Goal: Use online tool/utility

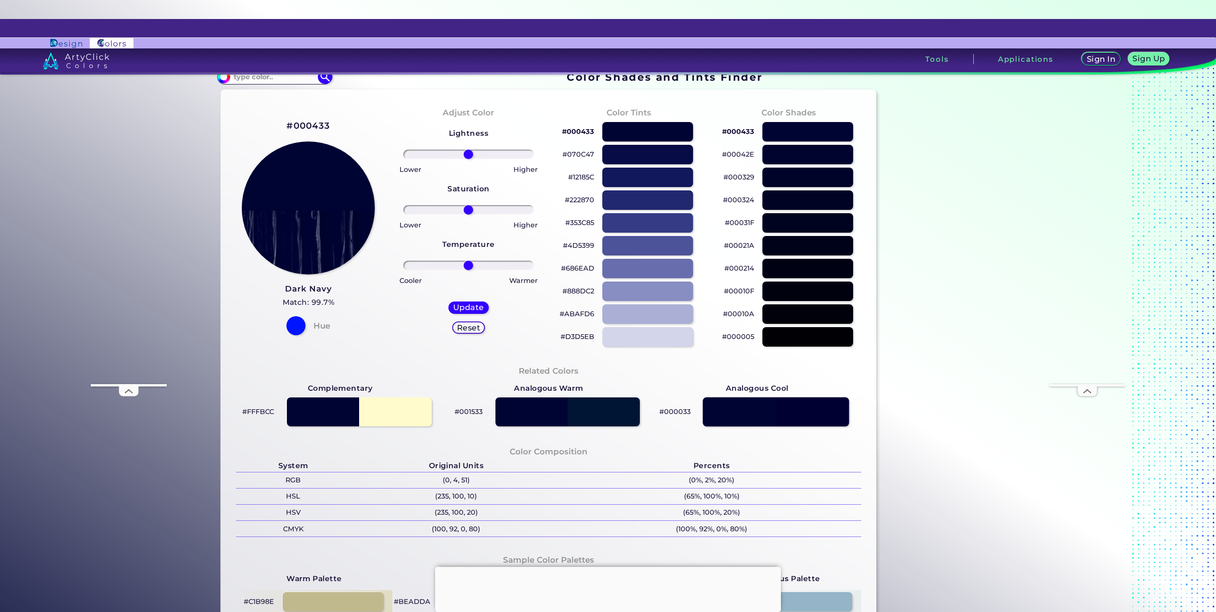
drag, startPoint x: 749, startPoint y: 416, endPoint x: 735, endPoint y: 423, distance: 15.3
click at [735, 423] on div at bounding box center [776, 412] width 146 height 29
click at [672, 412] on p "#000033" at bounding box center [674, 411] width 31 height 11
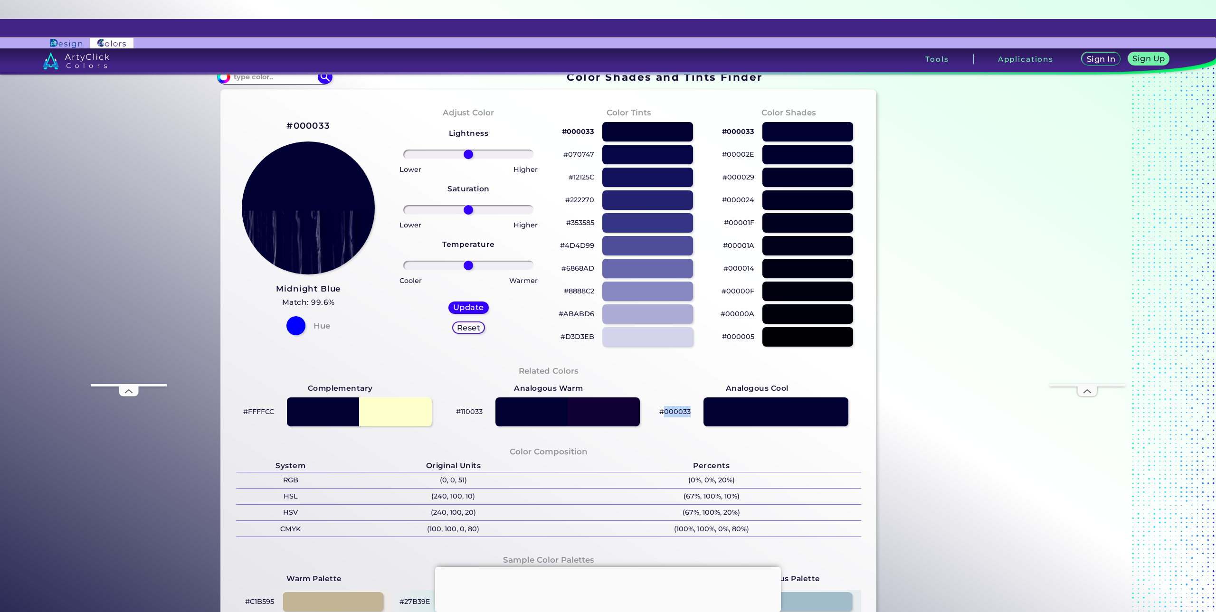
click at [672, 412] on p "#000033" at bounding box center [674, 411] width 31 height 11
copy div "#000033"
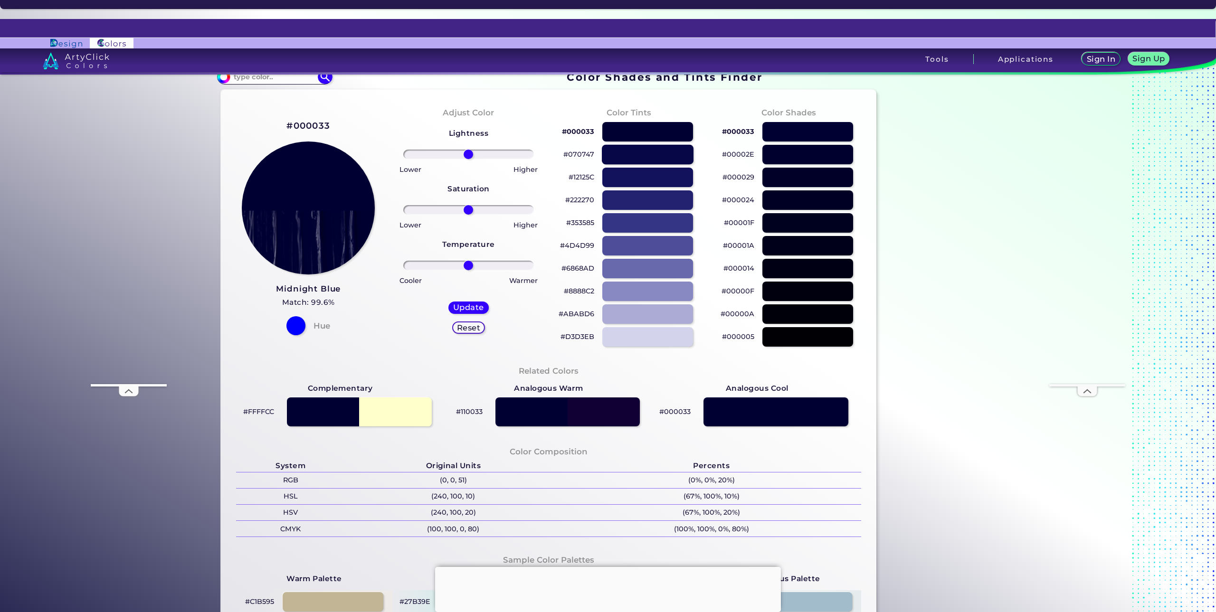
click at [650, 156] on div at bounding box center [648, 154] width 92 height 19
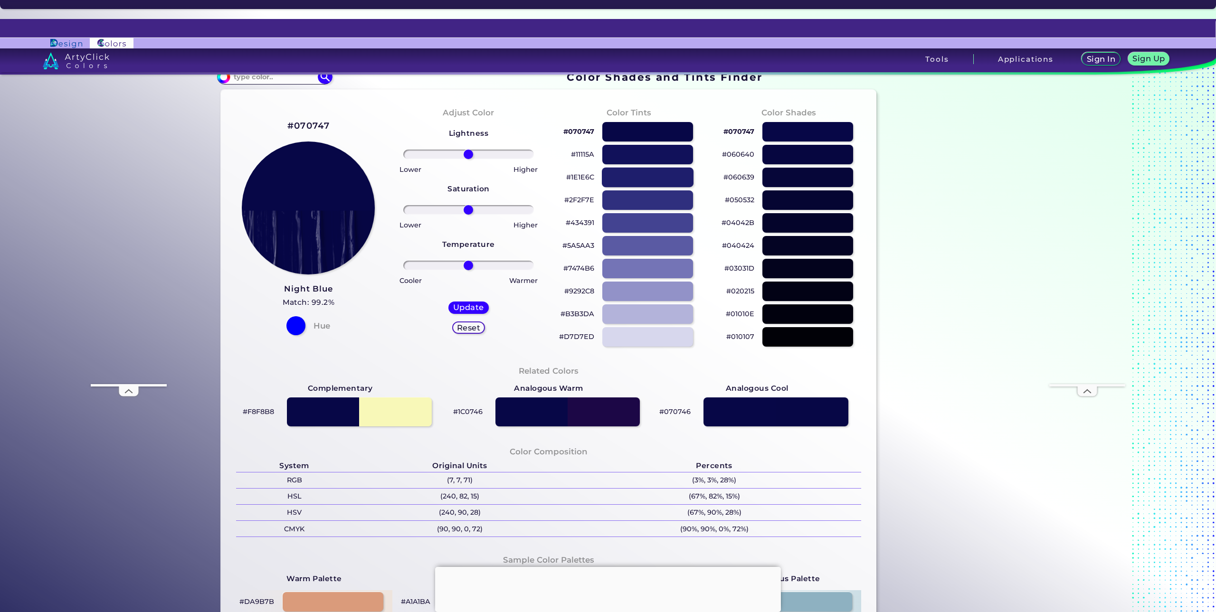
click at [642, 176] on div at bounding box center [648, 177] width 92 height 19
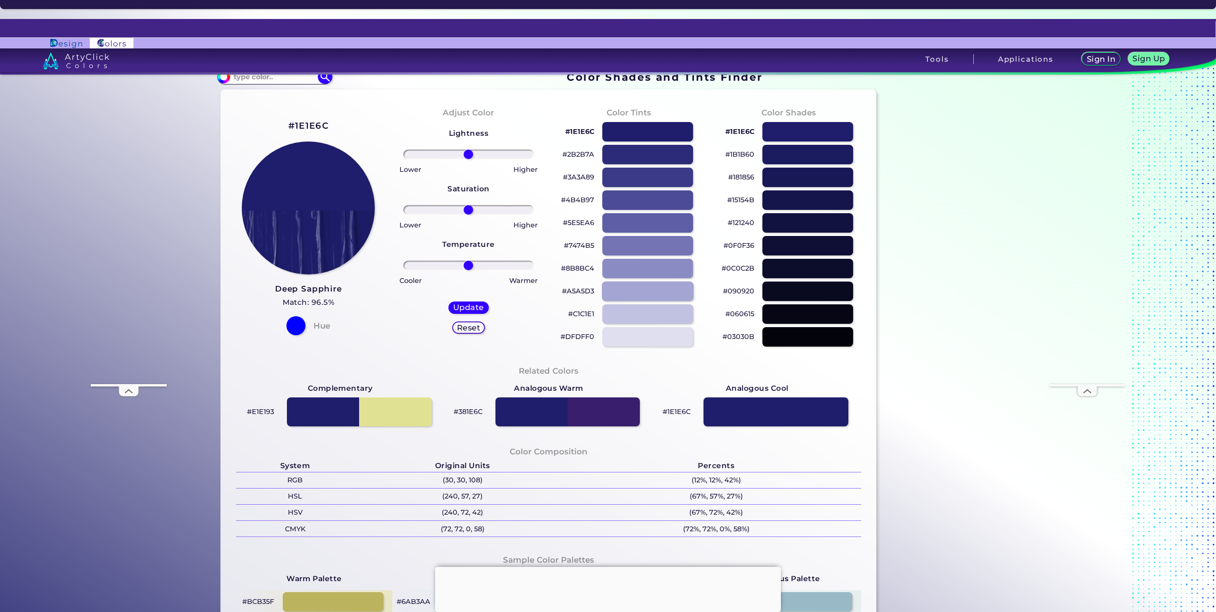
click at [646, 288] on div at bounding box center [648, 291] width 92 height 19
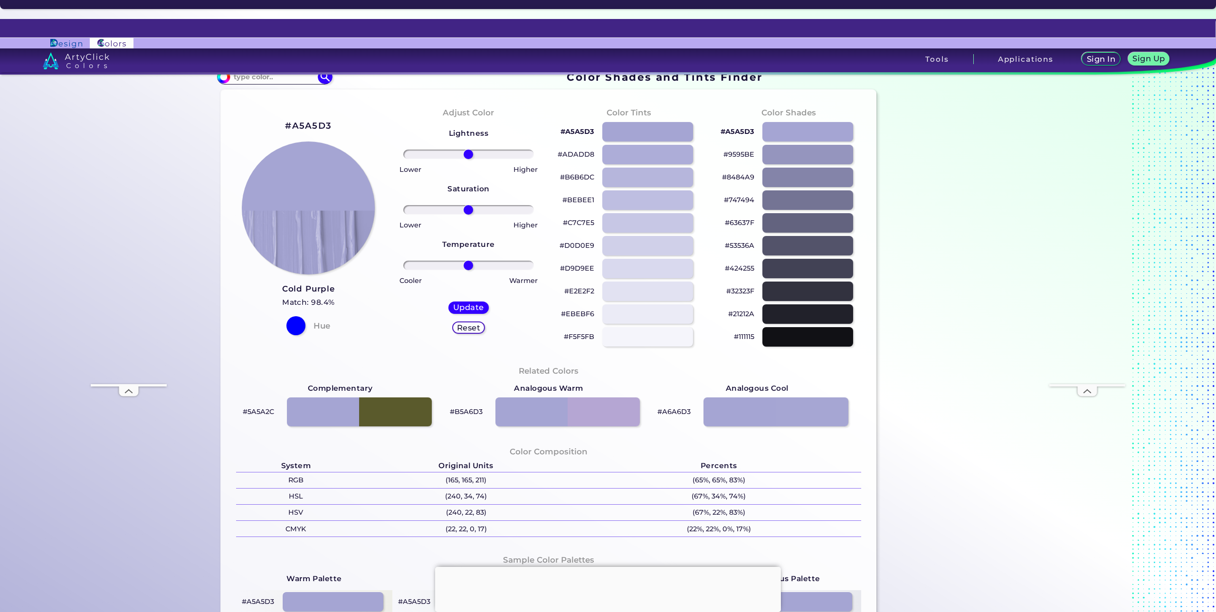
click at [669, 404] on div "#A6A6D3" at bounding box center [757, 412] width 209 height 34
click at [799, 133] on div at bounding box center [808, 131] width 92 height 19
click at [802, 133] on div at bounding box center [808, 131] width 92 height 19
type input "#a5a5d3"
click at [740, 130] on p "#A5A5D3" at bounding box center [738, 131] width 34 height 11
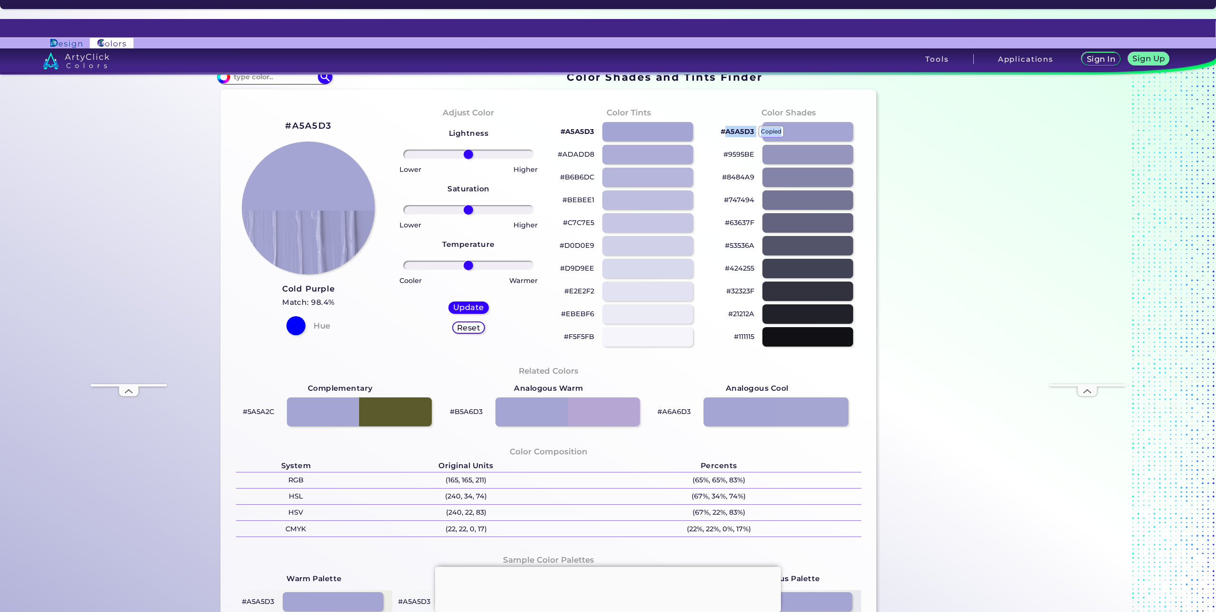
click at [740, 129] on p "#A5A5D3 copied" at bounding box center [738, 131] width 34 height 11
copy p "A5A5D3 copied"
click at [735, 125] on div "#A5A5D3 copied copied" at bounding box center [788, 131] width 145 height 23
click at [735, 125] on div "#A5A5D3 copied" at bounding box center [788, 131] width 145 height 23
copy p "A5A5D3 copied copied"
